Goal: Task Accomplishment & Management: Manage account settings

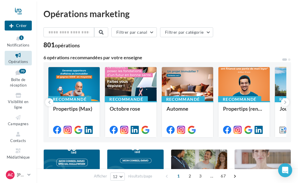
scroll to position [15, 0]
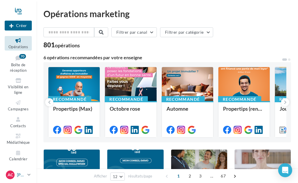
click at [11, 173] on span "AC" at bounding box center [11, 175] width 6 height 6
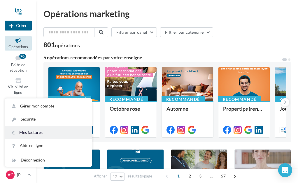
click at [39, 135] on link "Mes factures" at bounding box center [48, 132] width 87 height 13
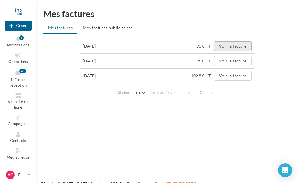
click at [230, 47] on button "Voir la facture" at bounding box center [232, 46] width 37 height 10
click at [115, 28] on span "Mes factures publicitaires" at bounding box center [108, 27] width 50 height 5
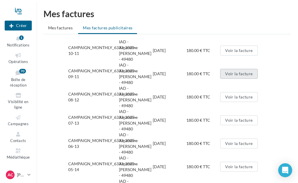
click at [234, 69] on button "Voir la facture" at bounding box center [238, 74] width 37 height 10
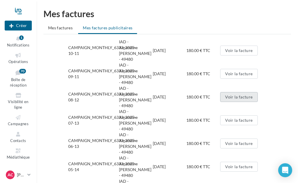
click at [237, 92] on button "Voir la facture" at bounding box center [238, 97] width 37 height 10
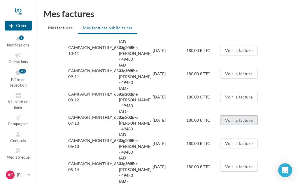
click at [239, 116] on button "Voir la facture" at bounding box center [238, 121] width 37 height 10
click at [56, 31] on li "Mes factures" at bounding box center [60, 28] width 34 height 10
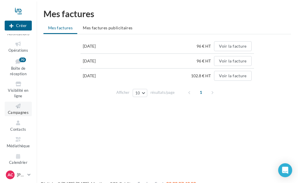
scroll to position [15, 0]
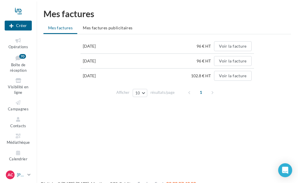
click at [13, 172] on div "AC" at bounding box center [10, 175] width 9 height 9
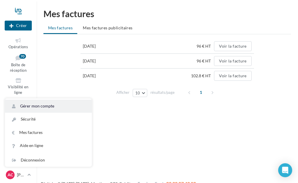
click at [48, 107] on link "Gérer mon compte" at bounding box center [48, 106] width 87 height 13
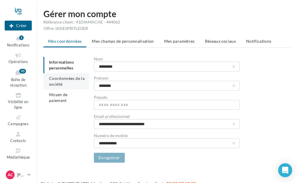
click at [65, 87] on li "Coordonnées de la société" at bounding box center [66, 81] width 46 height 16
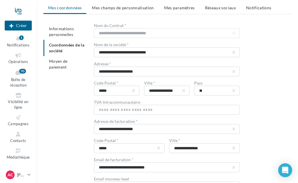
scroll to position [32, 0]
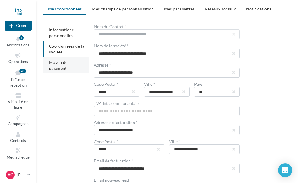
click at [74, 67] on li "Moyen de paiement" at bounding box center [66, 65] width 46 height 16
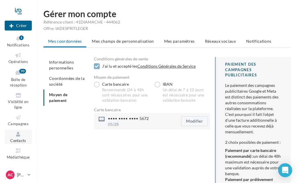
click at [22, 142] on span "Contacts" at bounding box center [18, 141] width 16 height 5
